Goal: Transaction & Acquisition: Purchase product/service

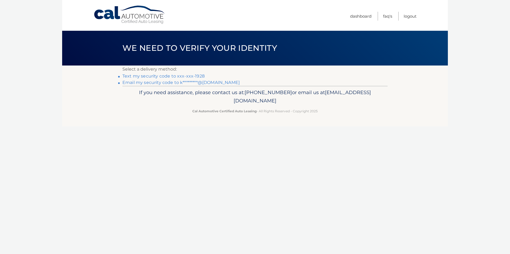
click at [180, 76] on link "Text my security code to xxx-xxx-1928" at bounding box center [163, 76] width 82 height 5
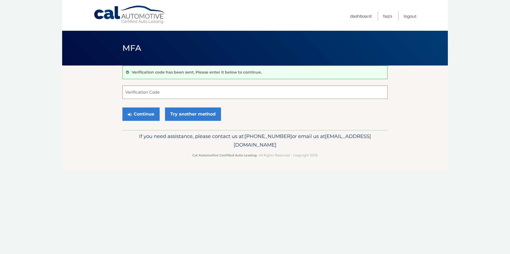
click at [167, 96] on input "Verification Code" at bounding box center [254, 92] width 265 height 13
type input "061939"
click at [140, 115] on button "Continue" at bounding box center [140, 114] width 37 height 13
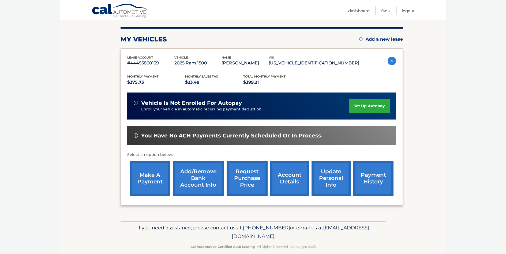
scroll to position [70, 0]
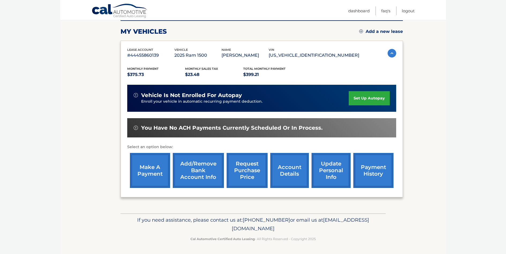
click at [155, 172] on link "make a payment" at bounding box center [150, 170] width 40 height 35
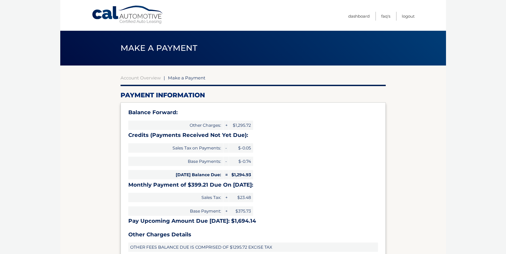
select select "M2NhYjkyZWMtOGU3Yi00YjE3LTg1YTgtYjM0ZGM0YjI3Nzhk"
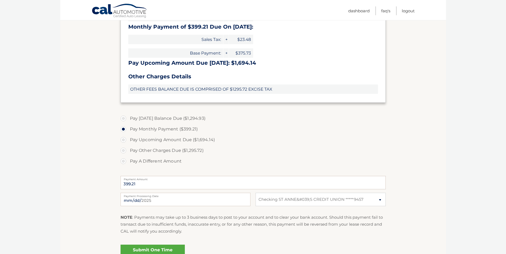
scroll to position [161, 0]
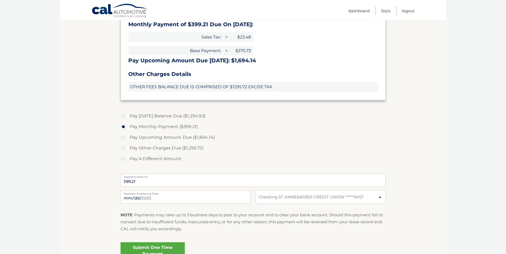
click at [126, 160] on label "Pay A Different Amount" at bounding box center [252, 159] width 265 height 11
click at [126, 160] on input "Pay A Different Amount" at bounding box center [125, 158] width 5 height 9
radio input "true"
click at [158, 179] on input "Payment Amount" at bounding box center [252, 180] width 265 height 13
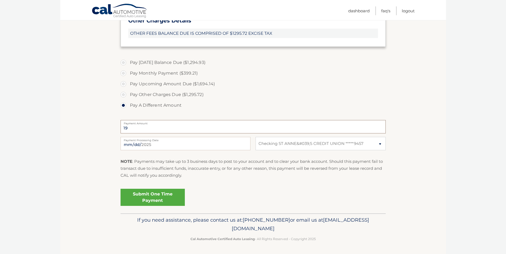
type input "1"
type input "200.00"
click at [84, 132] on section "Account Overview | Make a Payment Payment Information Balance Forward: Other Ch…" at bounding box center [252, 32] width 385 height 362
click at [155, 199] on link "Submit One Time Payment" at bounding box center [152, 197] width 64 height 17
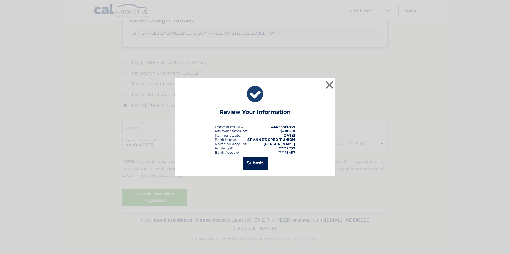
click at [256, 164] on button "Submit" at bounding box center [254, 163] width 25 height 13
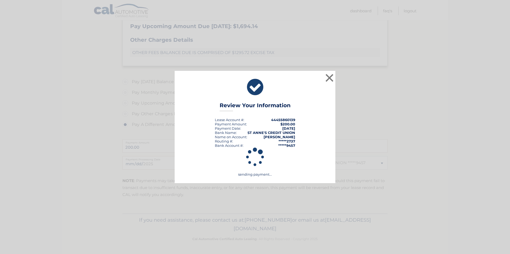
scroll to position [195, 0]
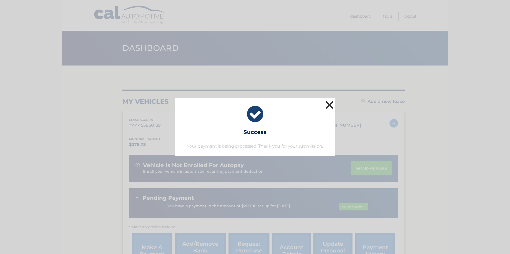
click at [328, 104] on button "×" at bounding box center [329, 105] width 11 height 11
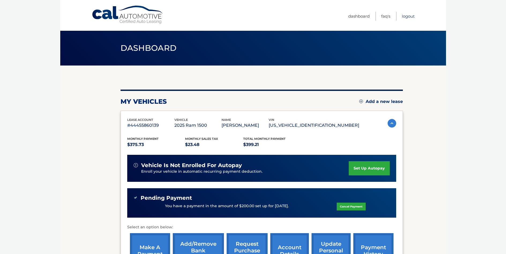
click at [409, 16] on link "Logout" at bounding box center [407, 16] width 13 height 9
